Goal: Check status: Check status

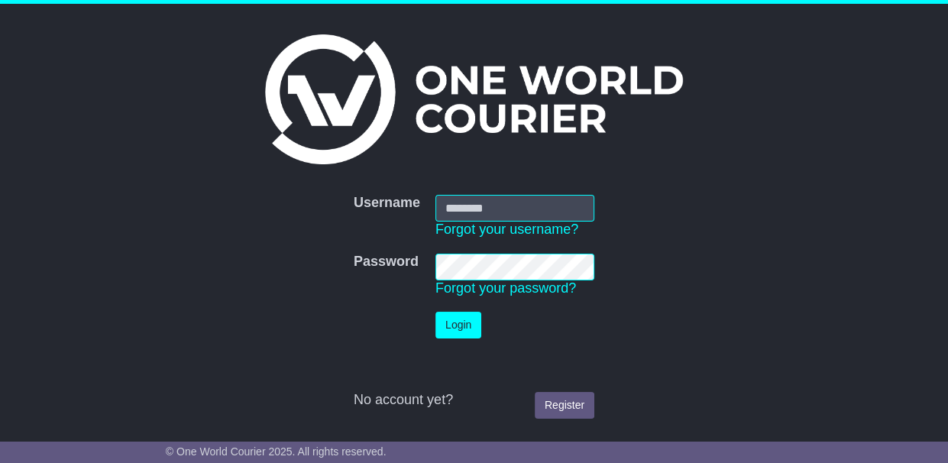
type input "**********"
drag, startPoint x: 0, startPoint y: 0, endPoint x: 455, endPoint y: 322, distance: 556.9
click at [455, 322] on button "Login" at bounding box center [458, 325] width 46 height 27
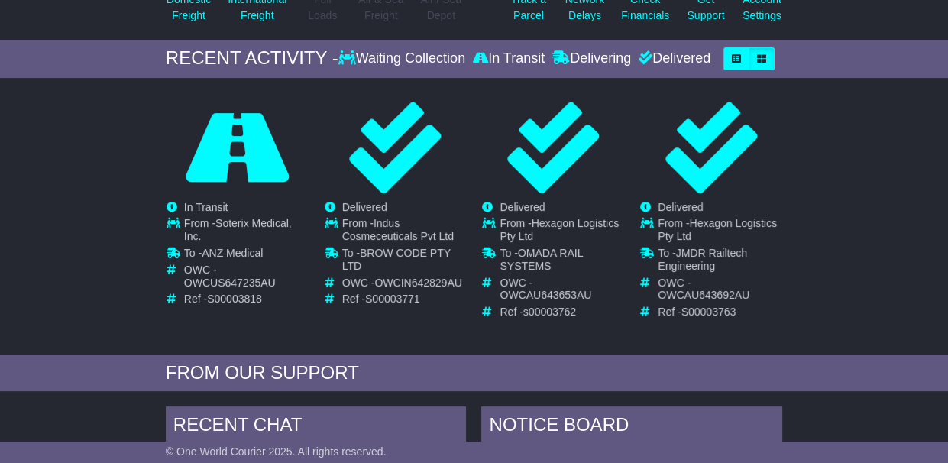
scroll to position [229, 0]
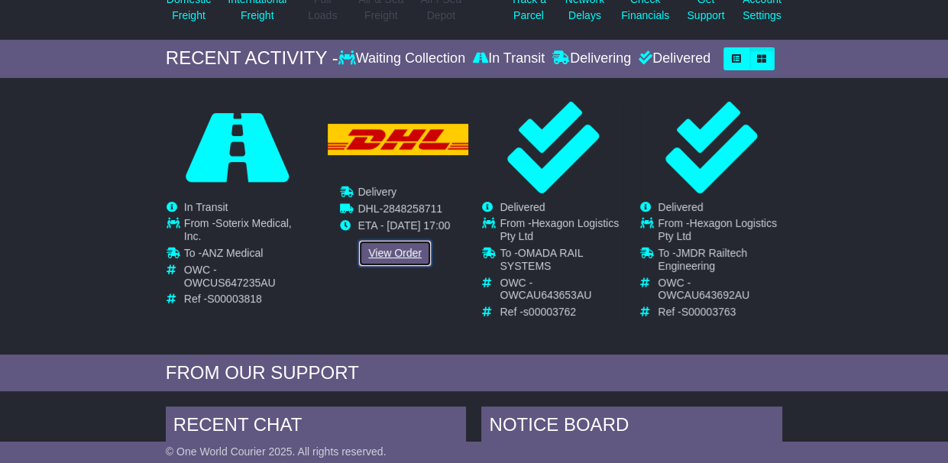
click at [394, 245] on link "View Order" at bounding box center [394, 253] width 73 height 27
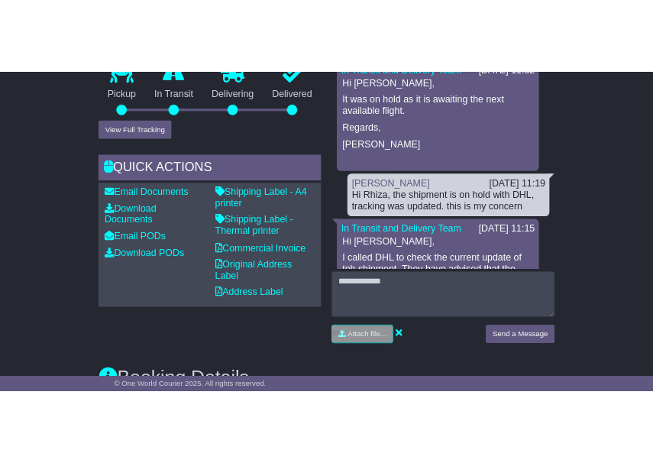
scroll to position [416, 0]
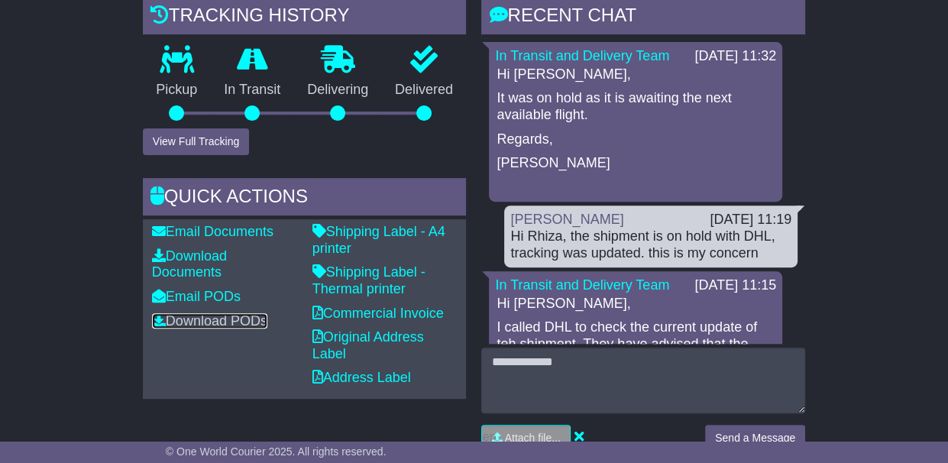
click at [231, 322] on link "Download PODs" at bounding box center [209, 320] width 115 height 15
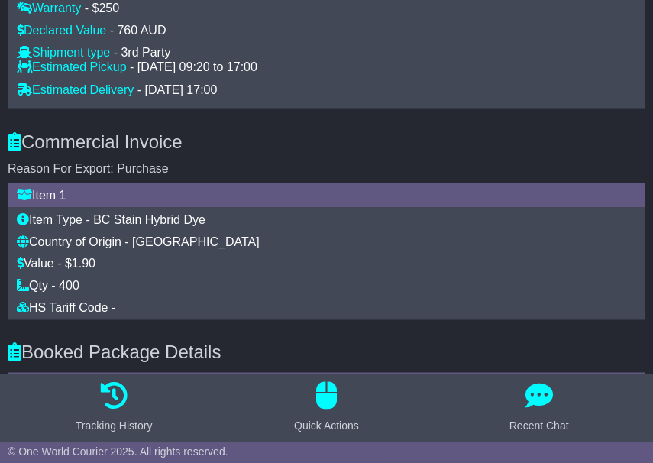
scroll to position [1452, 0]
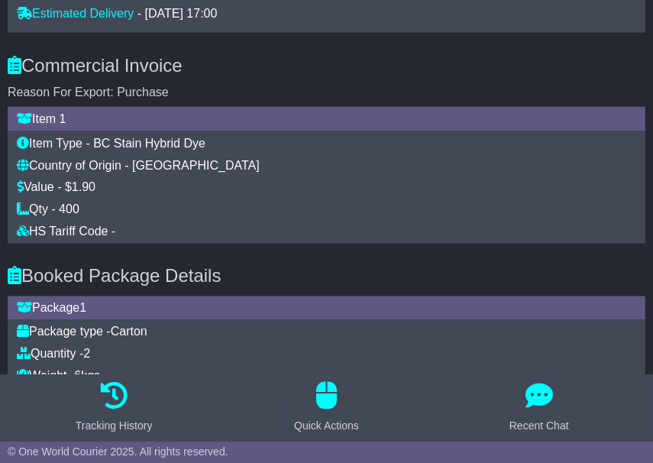
drag, startPoint x: 477, startPoint y: 202, endPoint x: 550, endPoint y: 246, distance: 85.7
click at [477, 202] on div "Qty - 400" at bounding box center [327, 209] width 620 height 15
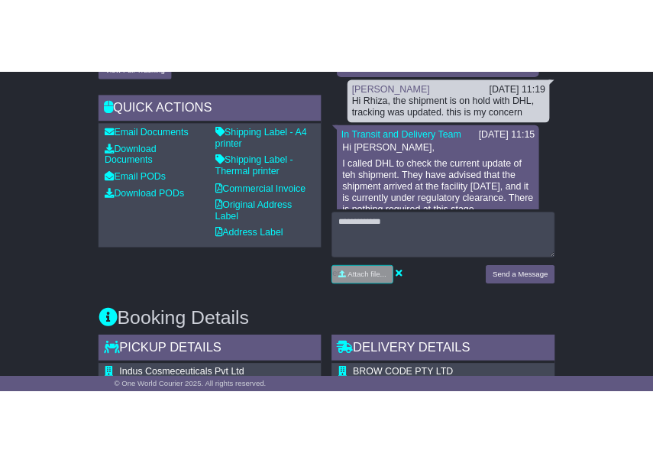
scroll to position [76, 0]
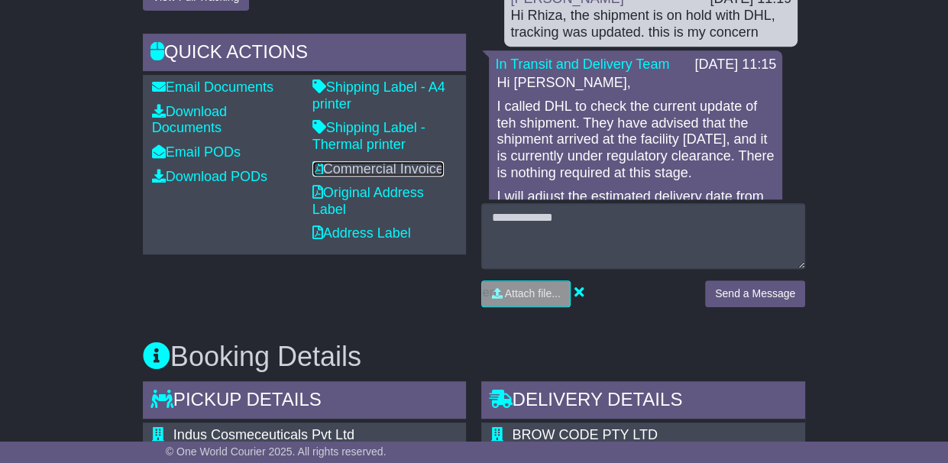
click at [328, 163] on link "Commercial Invoice" at bounding box center [377, 168] width 131 height 15
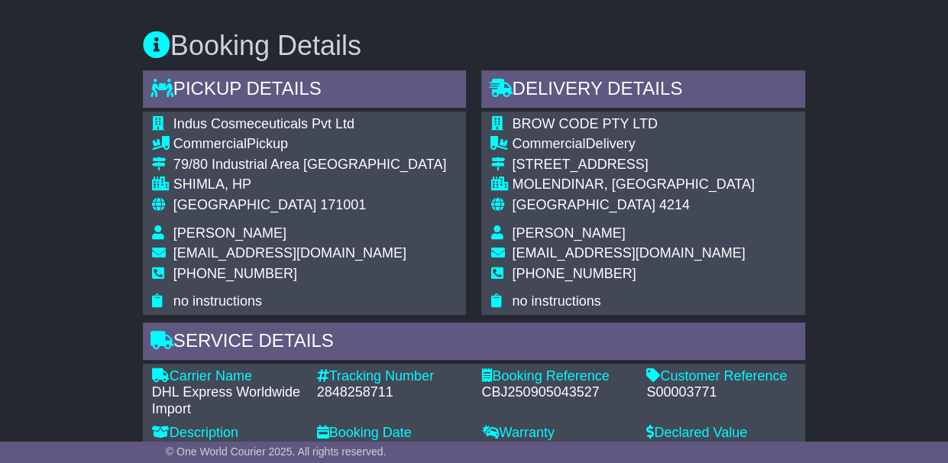
scroll to position [950, 0]
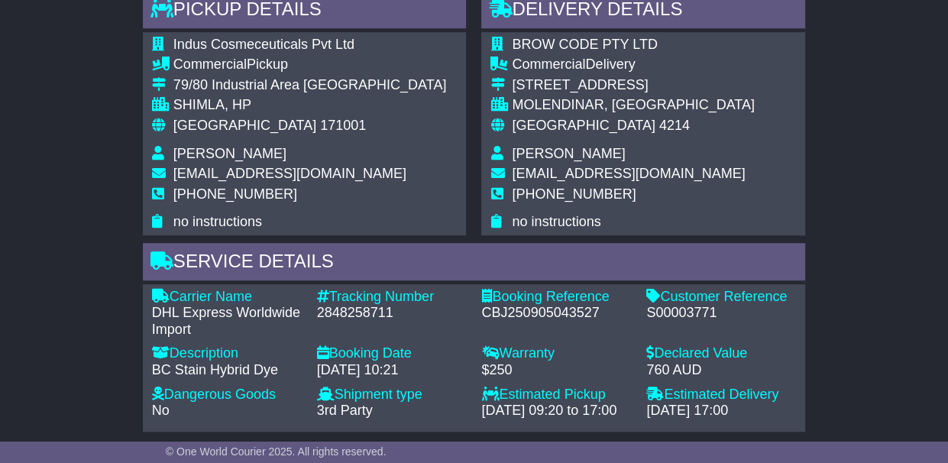
click at [329, 309] on div "2848258711" at bounding box center [392, 313] width 150 height 17
copy div "2848258711"
drag, startPoint x: 743, startPoint y: 187, endPoint x: 818, endPoint y: 185, distance: 74.9
click at [745, 187] on div "BROW CODE PTY LTD Commercial Delivery 5 DISTRIBUTION AVENUE MOLENDINAR, QLD Aus…" at bounding box center [643, 133] width 324 height 203
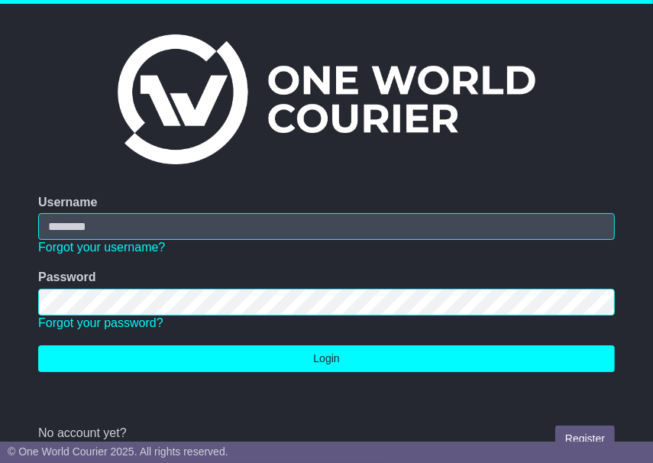
type input "**********"
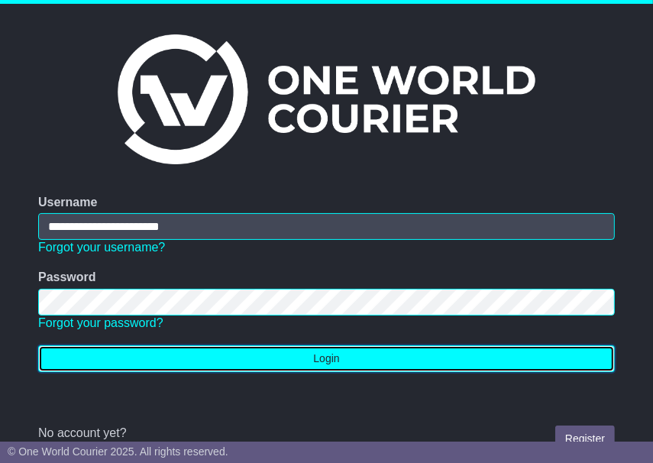
click at [323, 355] on button "Login" at bounding box center [326, 358] width 577 height 27
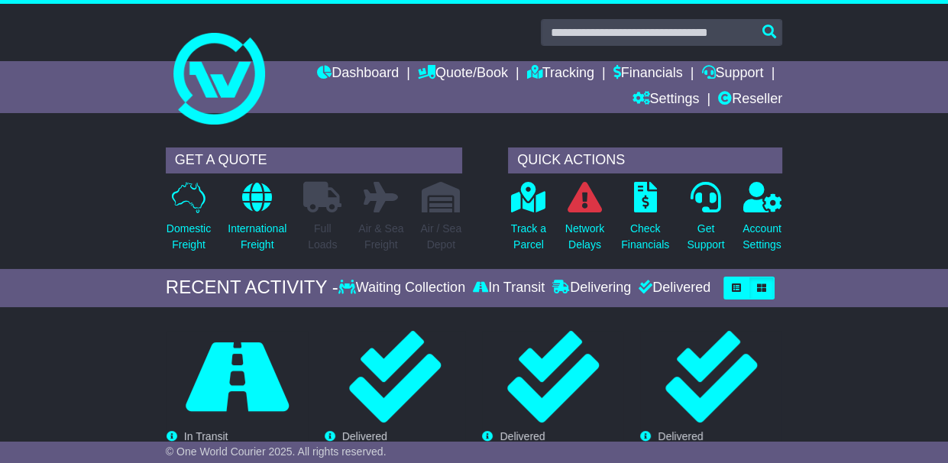
scroll to position [229, 0]
